Goal: Information Seeking & Learning: Learn about a topic

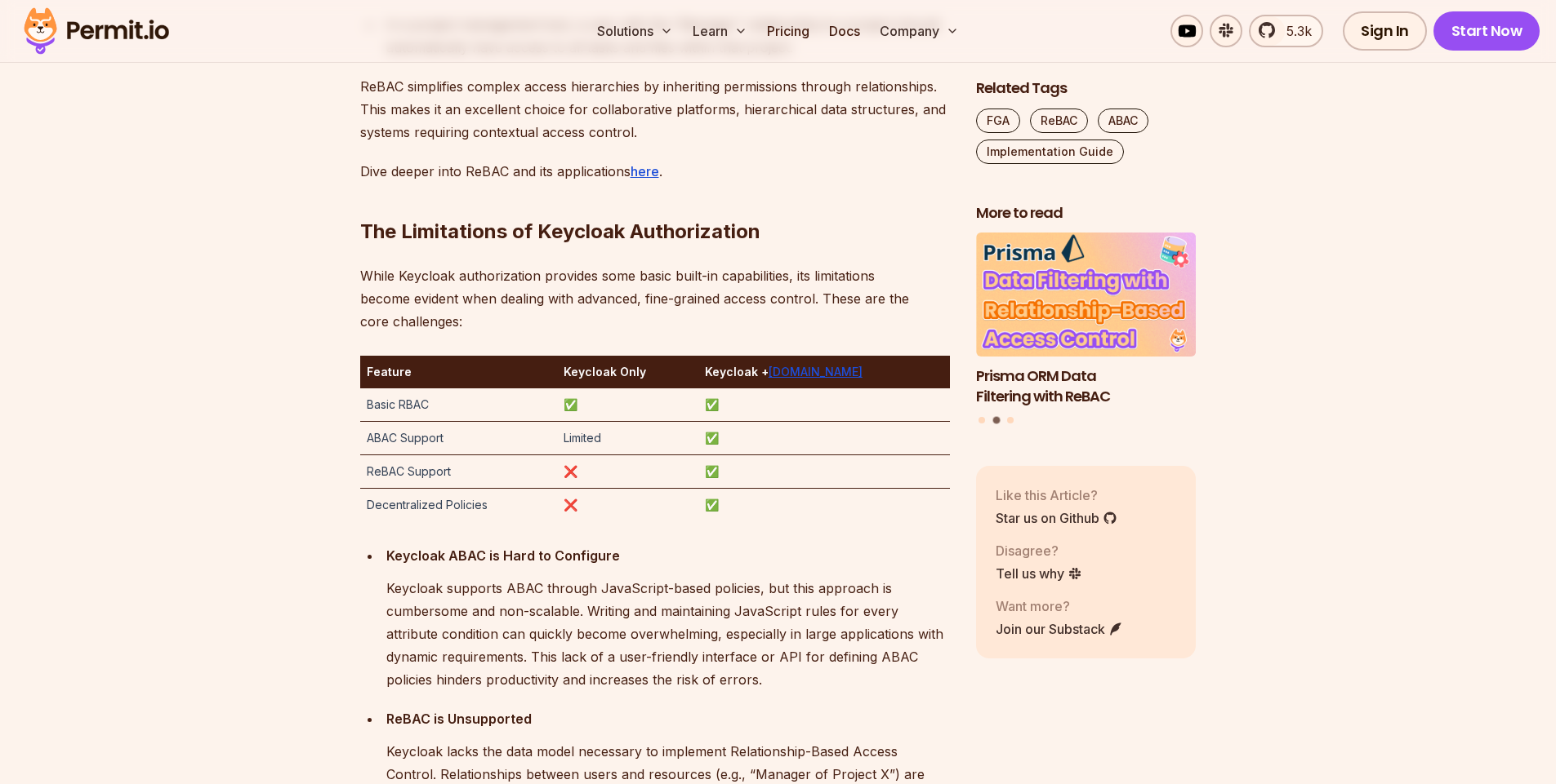
scroll to position [2645, 0]
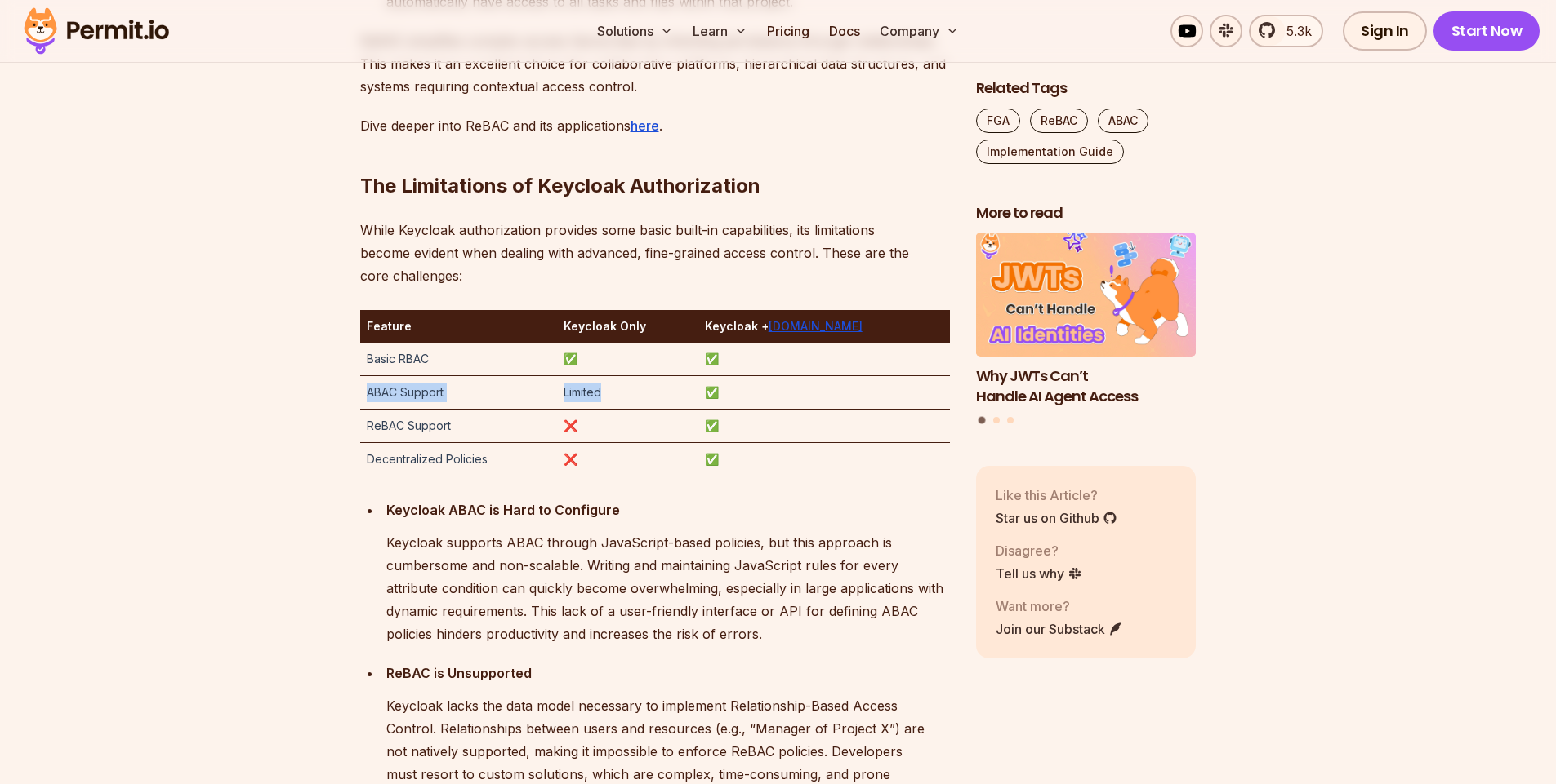
drag, startPoint x: 362, startPoint y: 391, endPoint x: 649, endPoint y: 396, distance: 287.0
click at [649, 396] on tr "ABAC Support Limited ✅" at bounding box center [655, 393] width 590 height 34
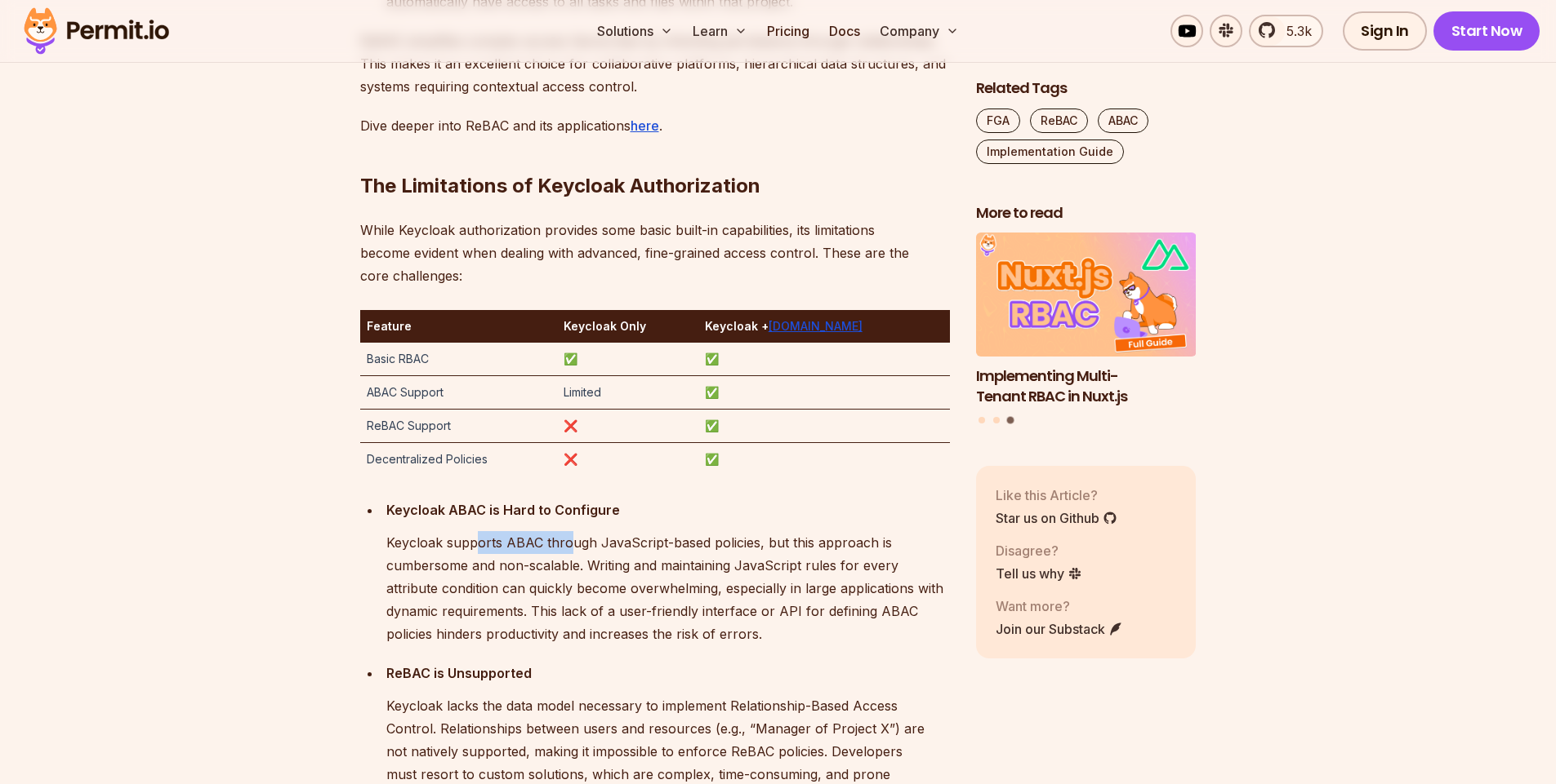
drag, startPoint x: 480, startPoint y: 542, endPoint x: 565, endPoint y: 545, distance: 85.1
click at [565, 545] on p "Keycloak supports ABAC through JavaScript-based policies, but this approach is …" at bounding box center [668, 589] width 563 height 114
click at [567, 544] on p "Keycloak supports ABAC through JavaScript-based policies, but this approach is …" at bounding box center [668, 589] width 563 height 114
drag, startPoint x: 609, startPoint y: 545, endPoint x: 696, endPoint y: 543, distance: 87.0
click at [696, 543] on p "Keycloak supports ABAC through JavaScript-based policies, but this approach is …" at bounding box center [668, 589] width 563 height 114
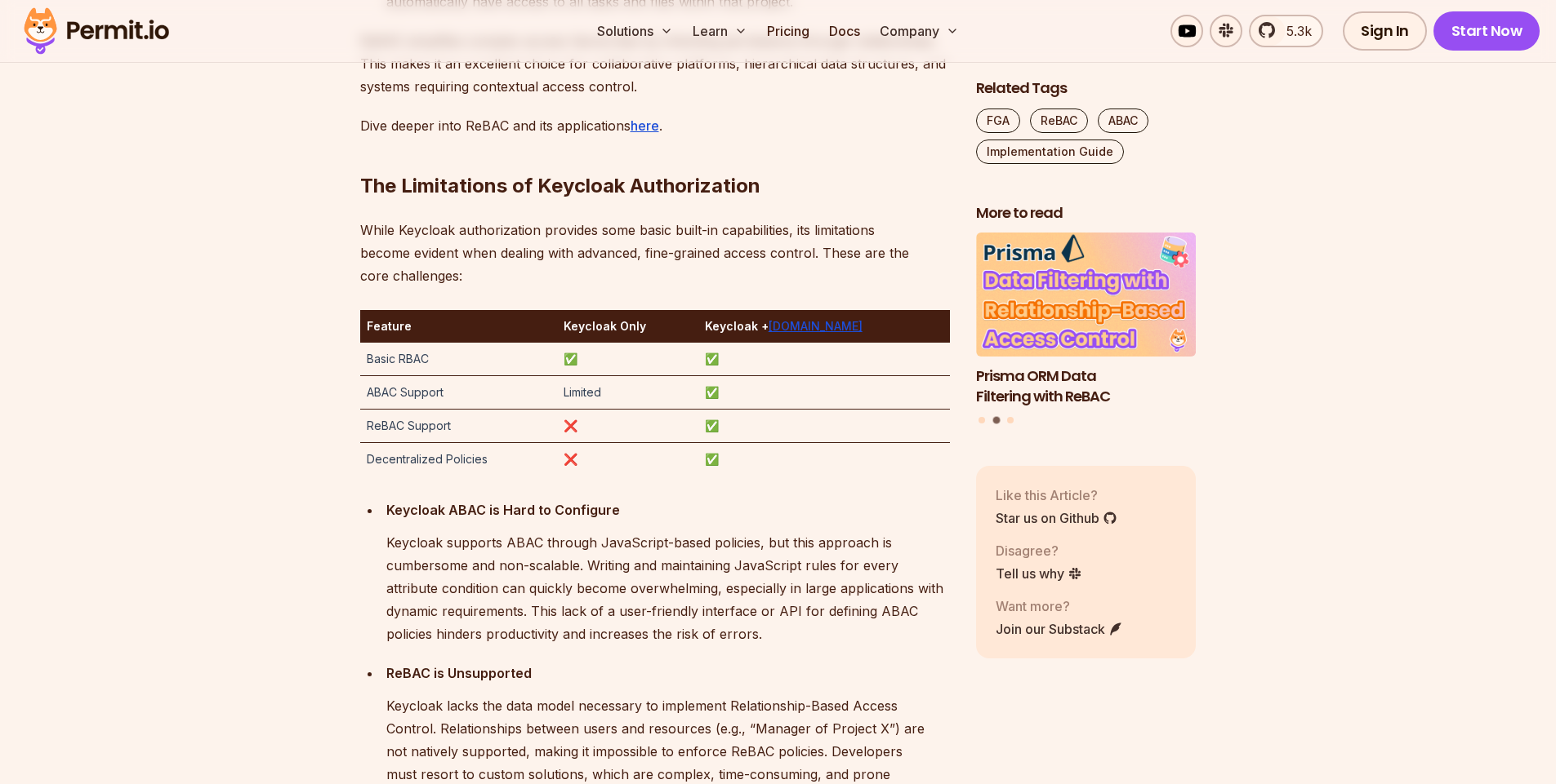
click at [540, 604] on p "Keycloak supports ABAC through JavaScript-based policies, but this approach is …" at bounding box center [668, 589] width 563 height 114
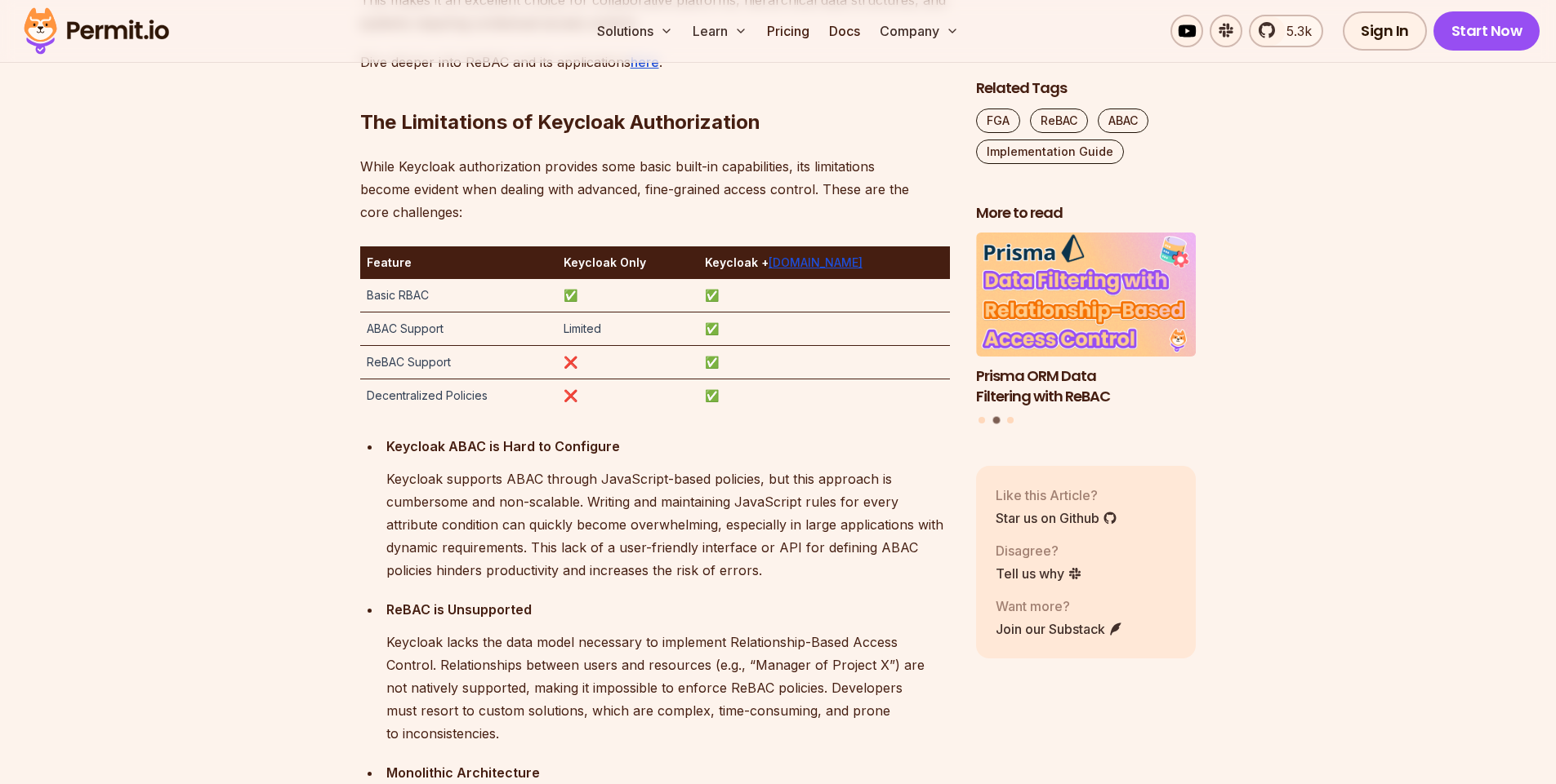
scroll to position [2743, 0]
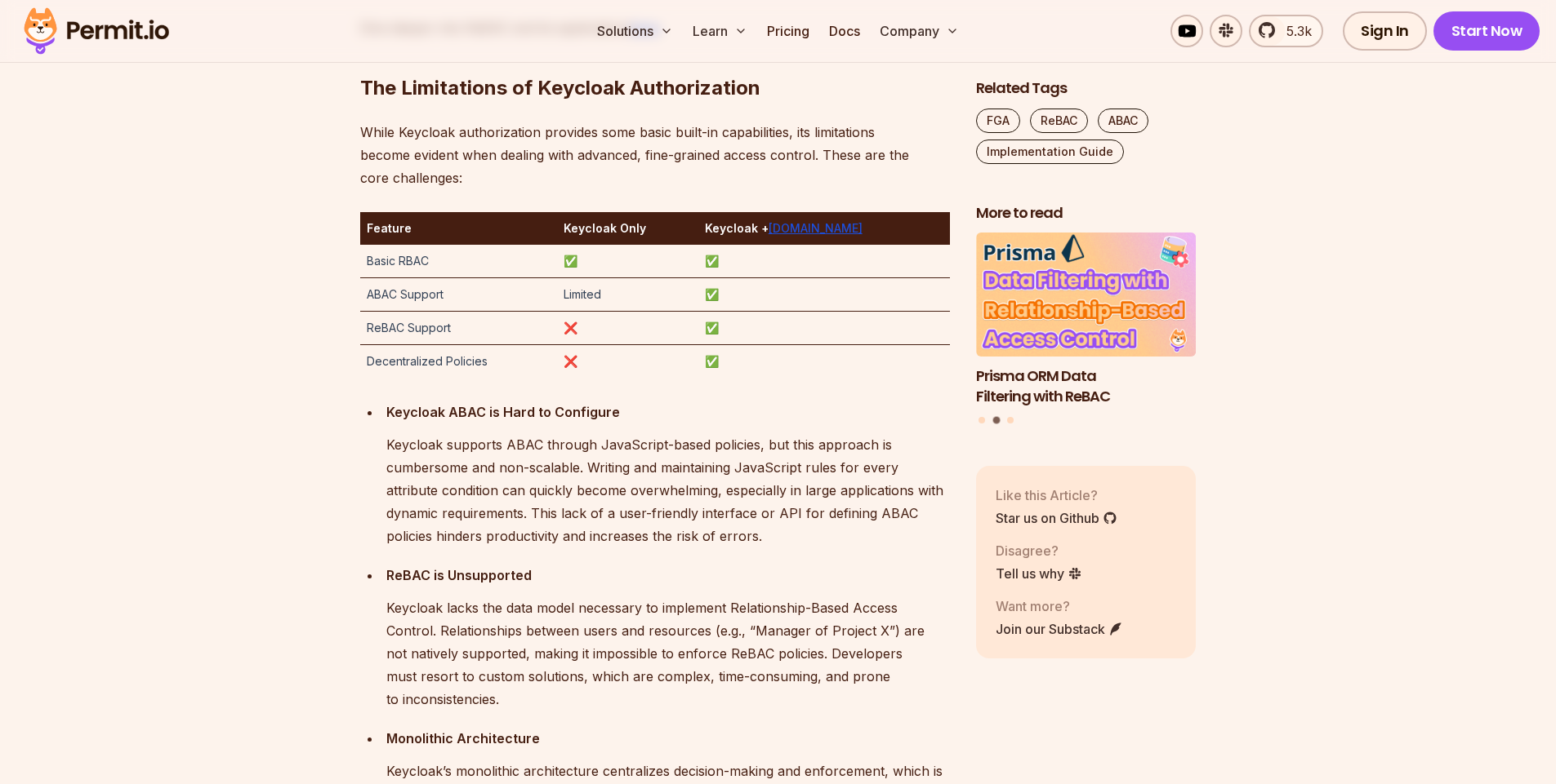
click at [618, 478] on p "Keycloak supports ABAC through JavaScript-based policies, but this approach is …" at bounding box center [668, 491] width 563 height 114
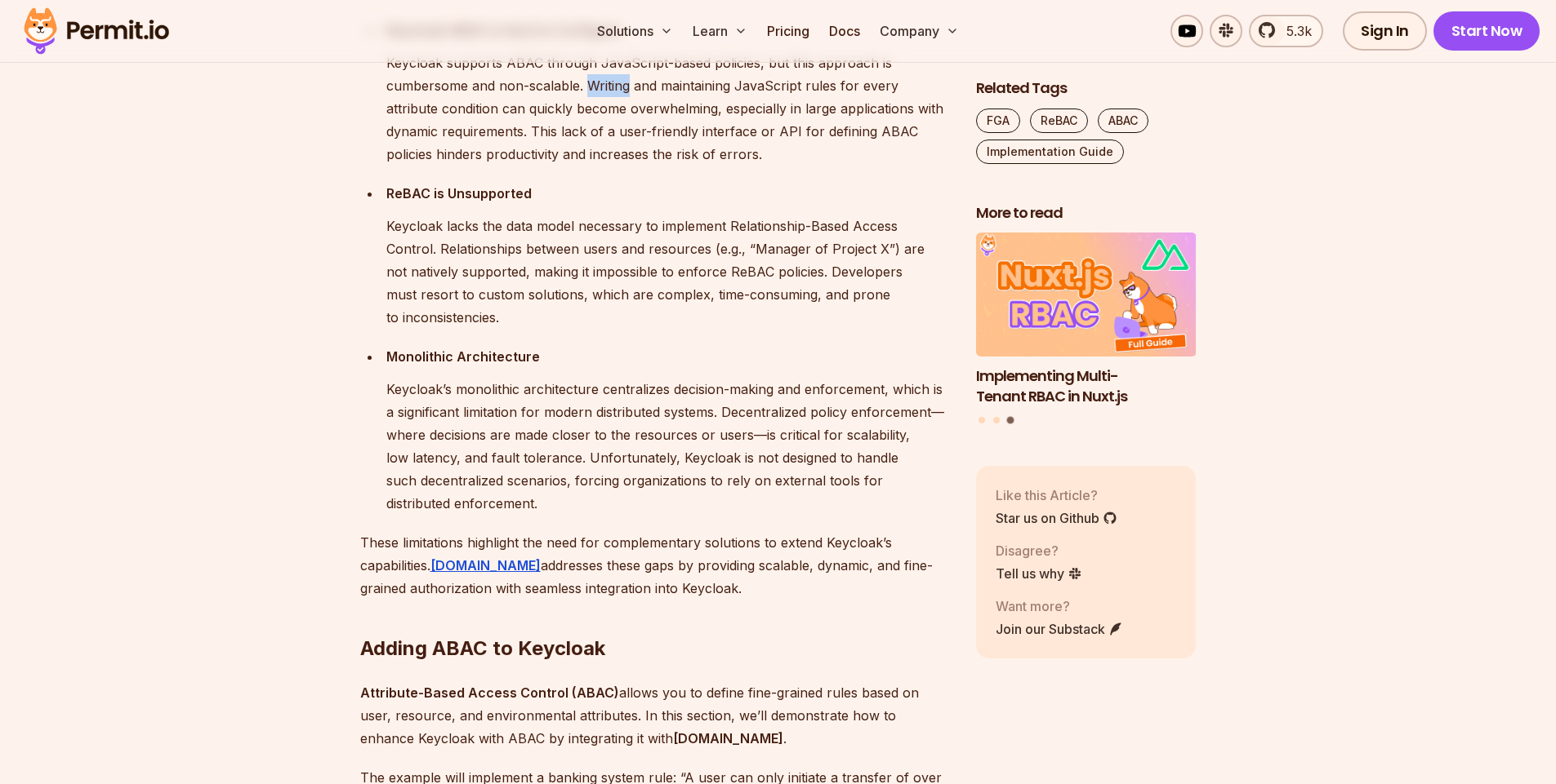
scroll to position [3134, 0]
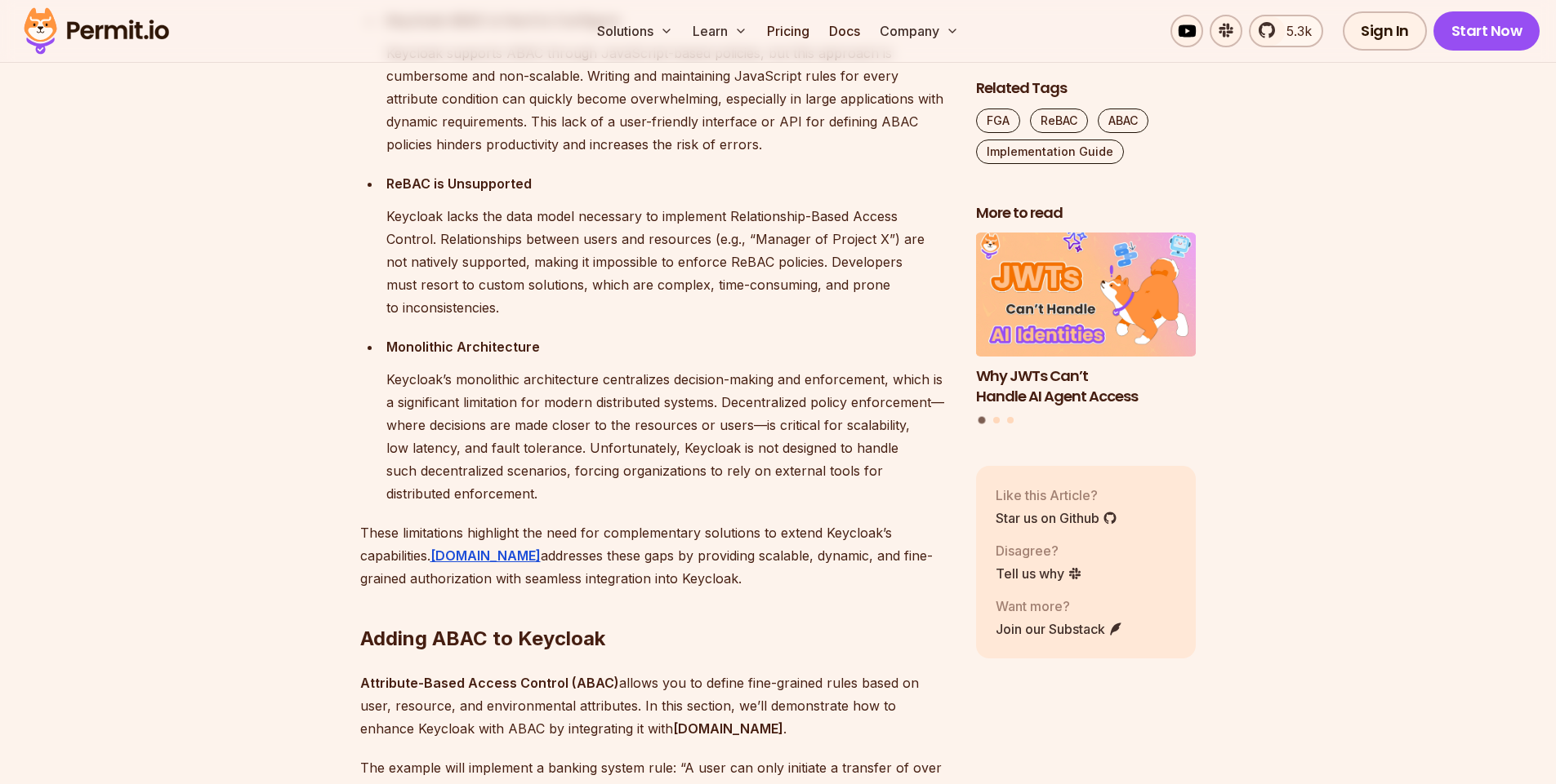
click at [631, 386] on p "Keycloak’s monolithic architecture centralizes decision-making and enforcement,…" at bounding box center [668, 436] width 563 height 137
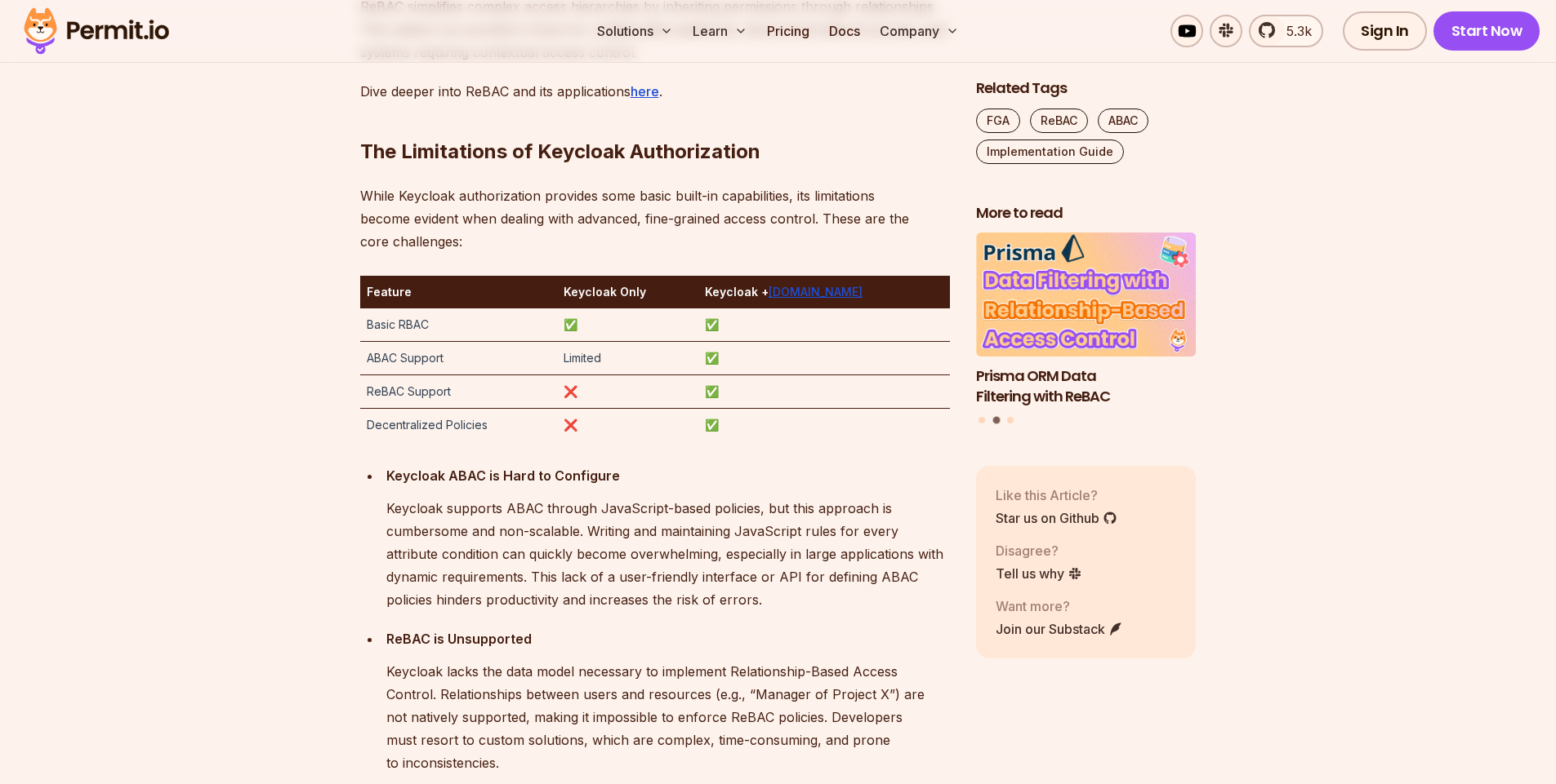
scroll to position [2645, 0]
